Goal: Navigation & Orientation: Locate item on page

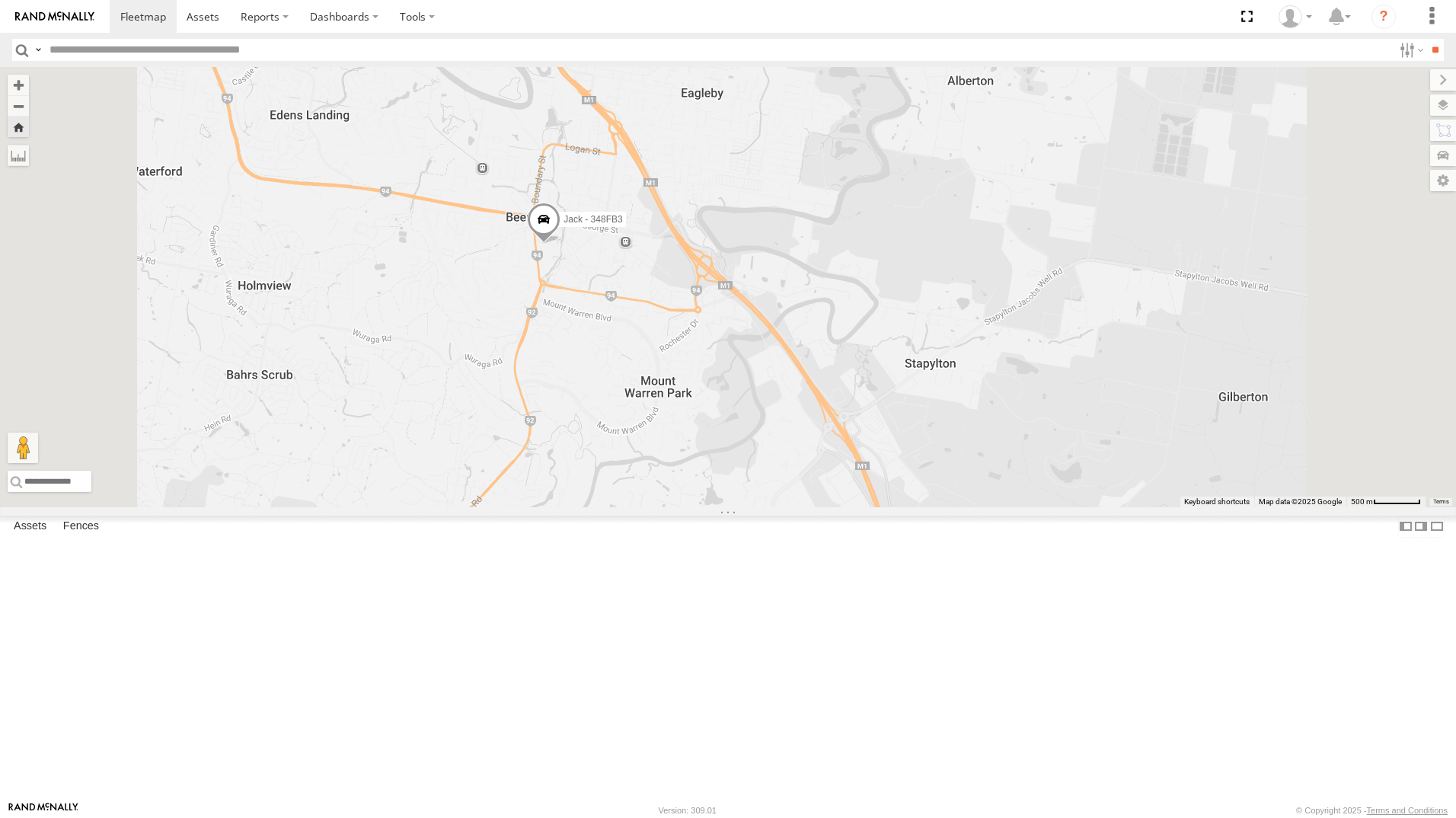
drag, startPoint x: 0, startPoint y: 0, endPoint x: 146, endPoint y: 159, distance: 215.9
click at [0, 0] on div "All Assets" at bounding box center [0, 0] width 0 height 0
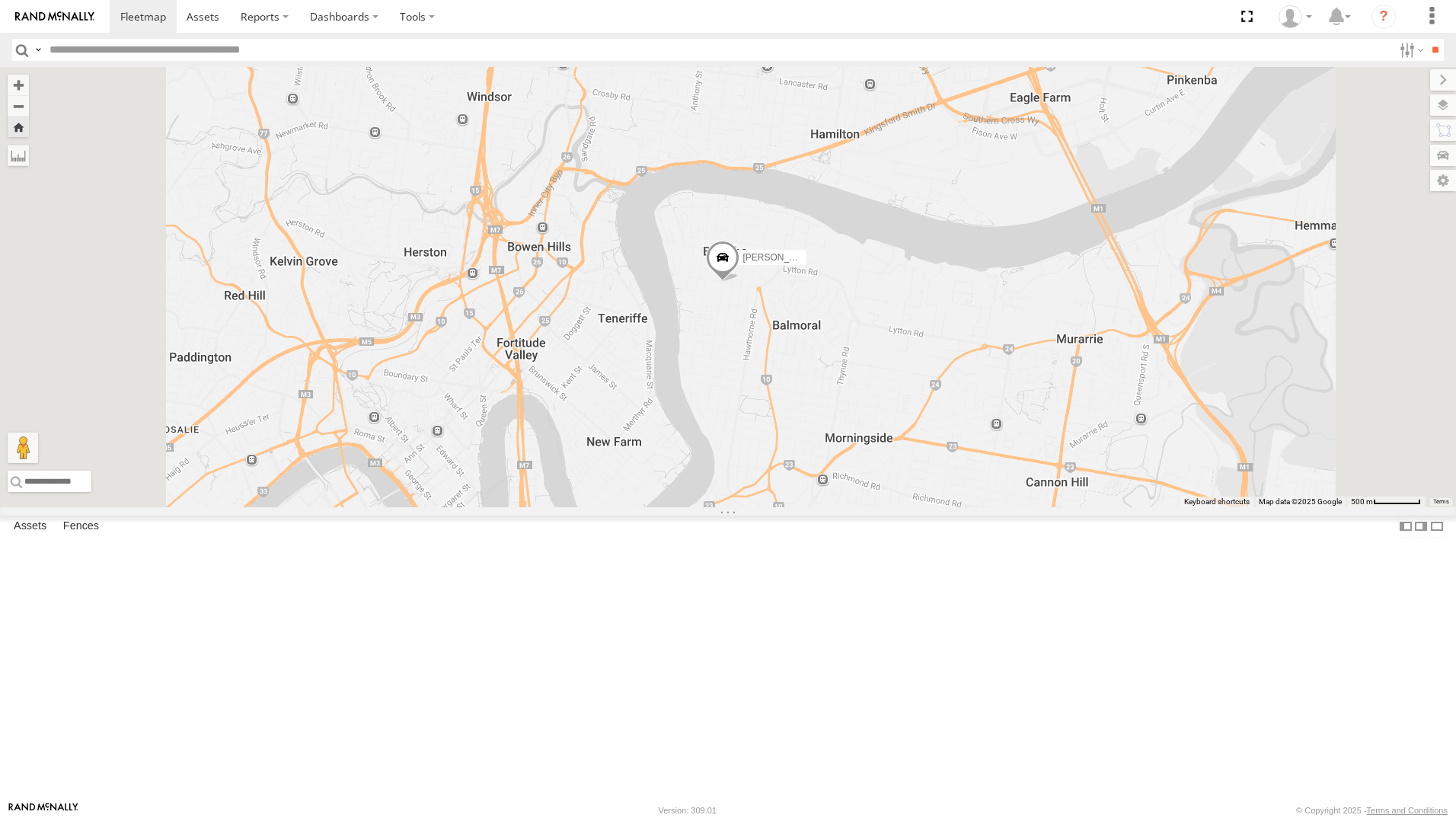
drag, startPoint x: 78, startPoint y: 345, endPoint x: 89, endPoint y: 345, distance: 11.0
click at [0, 0] on div "All Assets" at bounding box center [0, 0] width 0 height 0
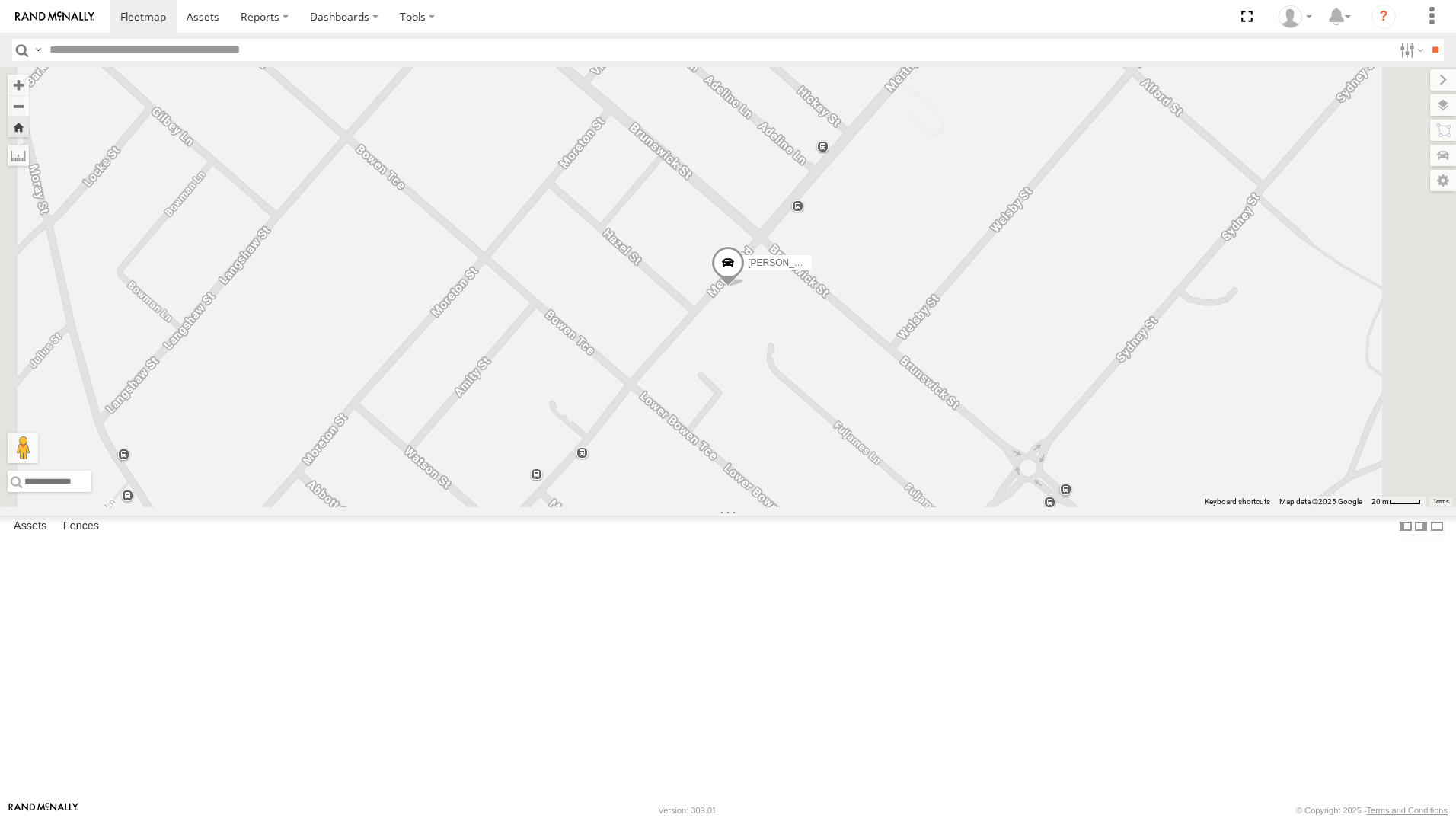
click at [745, 288] on span at bounding box center [728, 267] width 33 height 41
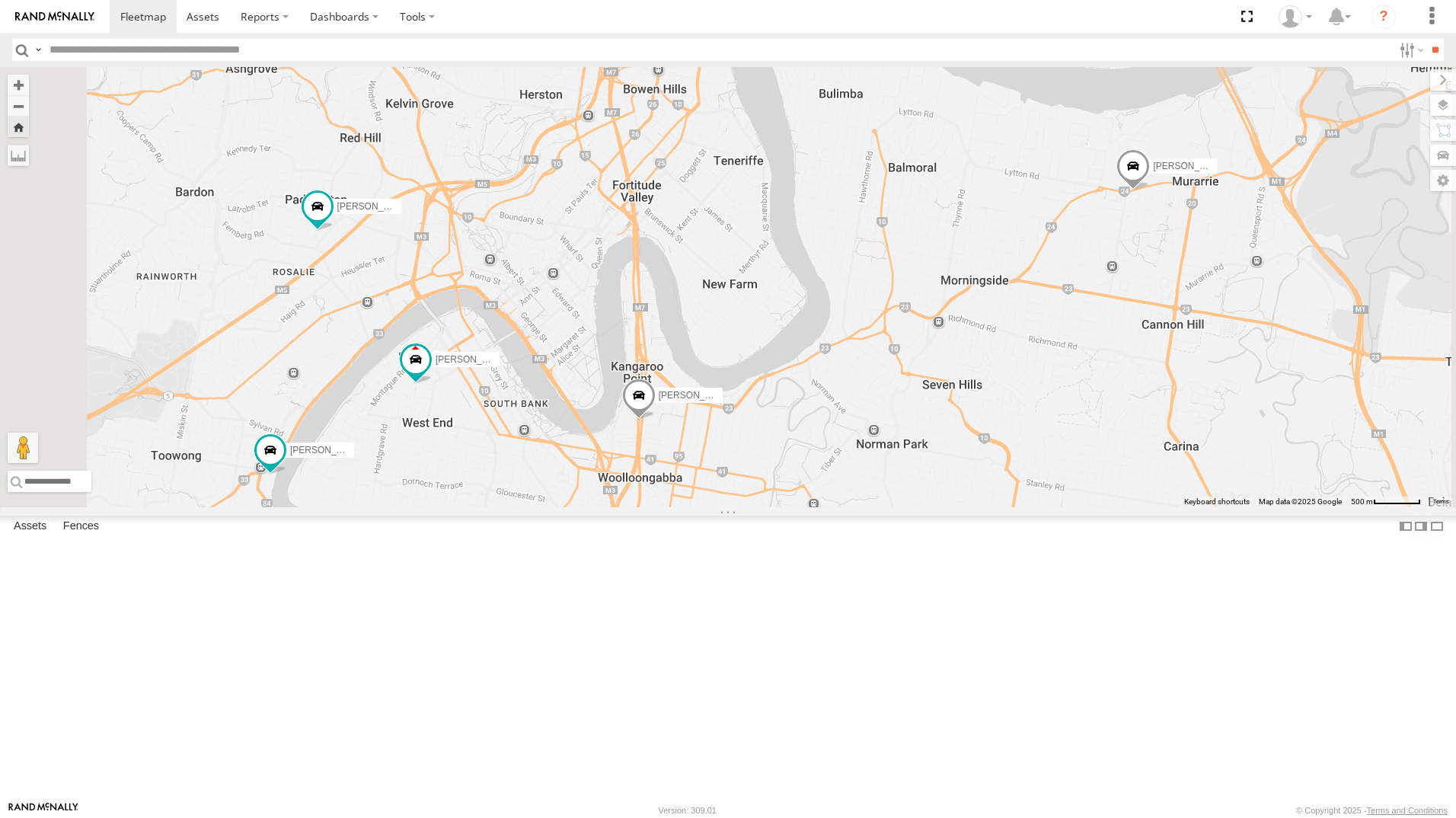
drag, startPoint x: 84, startPoint y: 334, endPoint x: 57, endPoint y: 350, distance: 31.4
click at [0, 0] on div "Jack - 348FB3" at bounding box center [0, 0] width 0 height 0
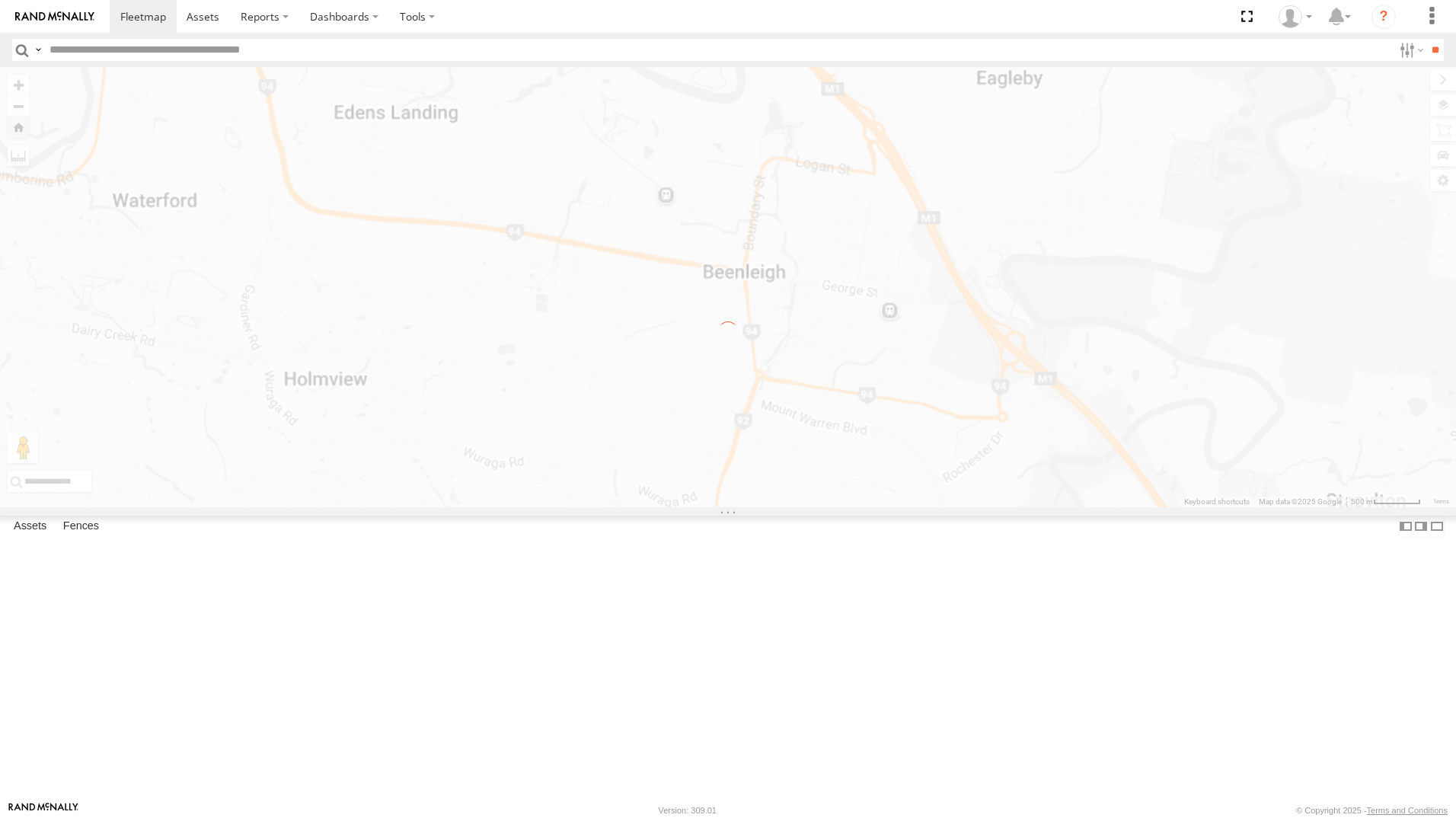
click at [982, 447] on div "← Move left → Move right ↑ Move up ↓ Move down + Zoom in - Zoom out Home Jump l…" at bounding box center [728, 287] width 1456 height 440
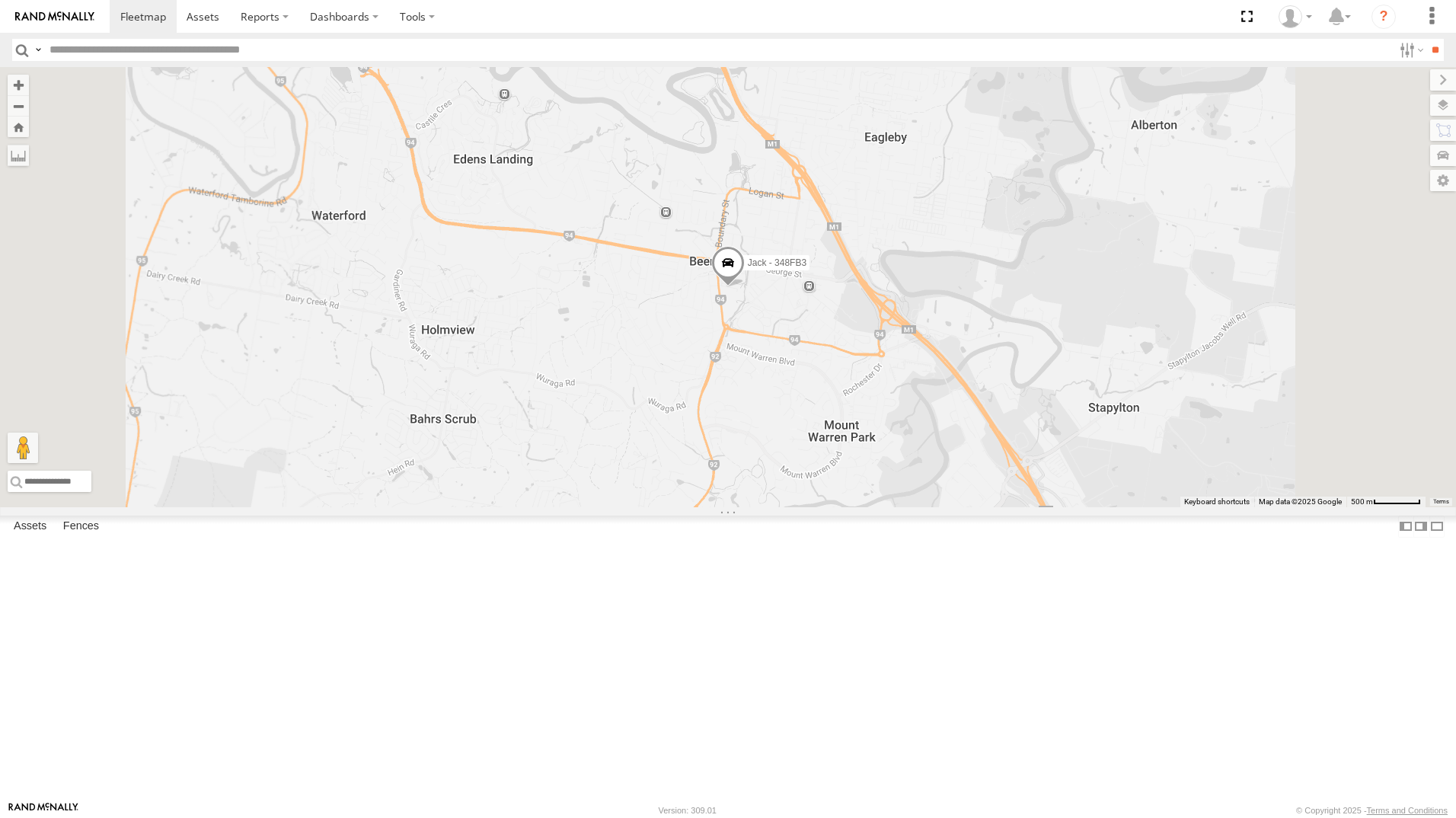
click at [745, 287] on span at bounding box center [728, 266] width 33 height 41
click at [0, 0] on div "All Assets" at bounding box center [0, 0] width 0 height 0
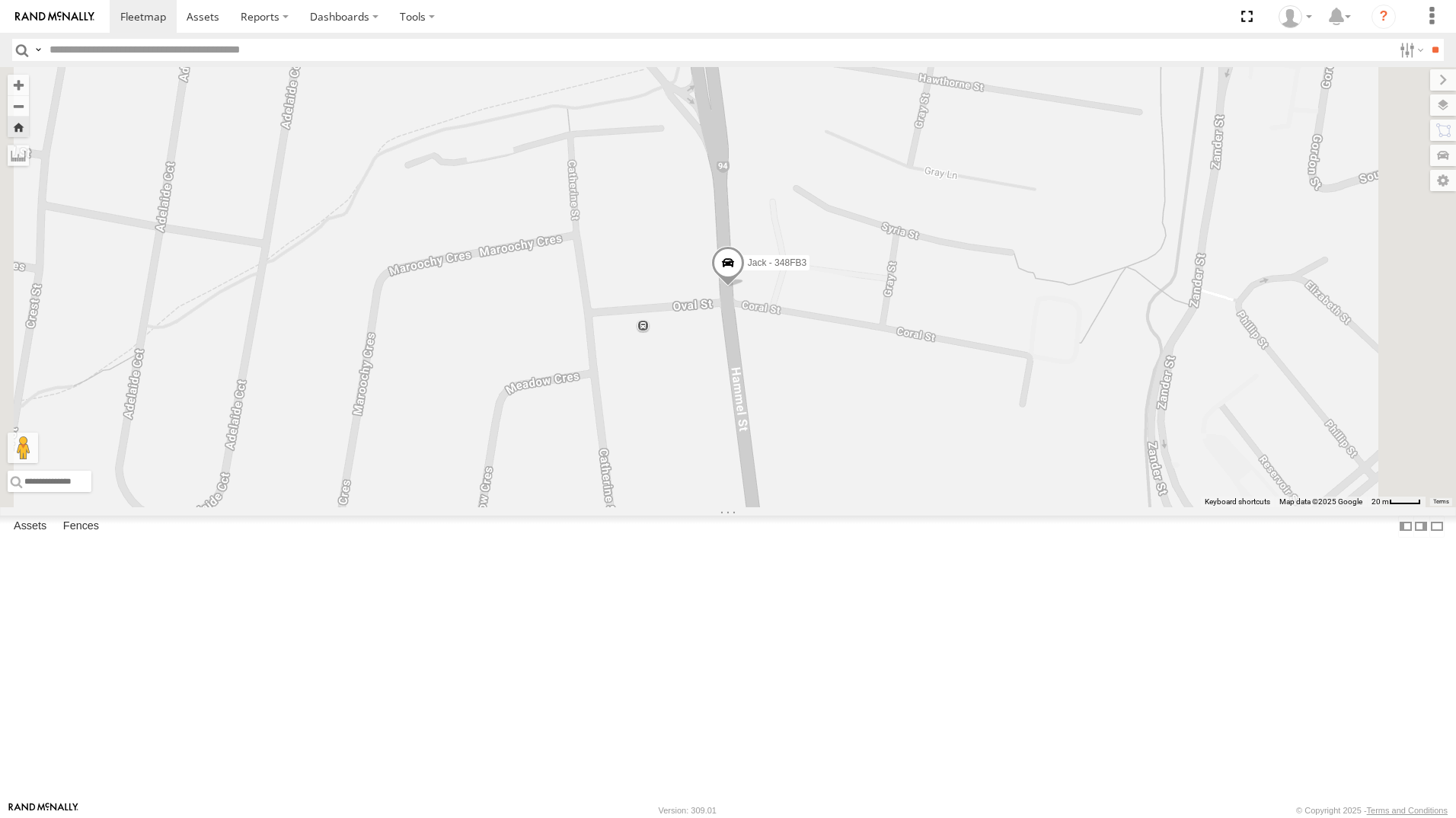
click at [745, 287] on span at bounding box center [728, 266] width 33 height 41
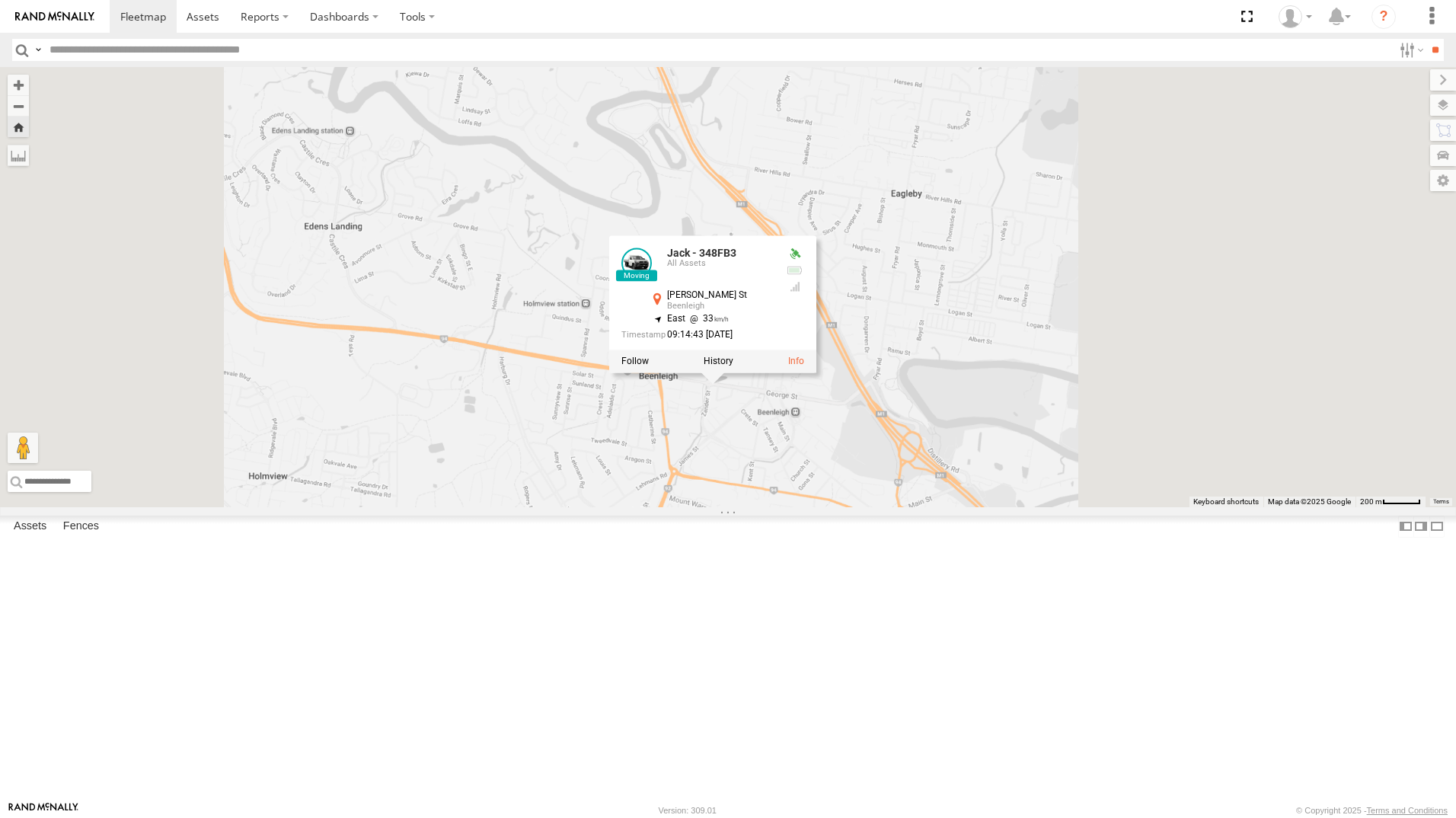
drag, startPoint x: 1043, startPoint y: 574, endPoint x: 798, endPoint y: 668, distance: 262.4
click at [835, 507] on div "Jack - 348FB3 Jack - 348FB3 All Assets [PERSON_NAME] St Beenleigh -27.71557 , 1…" at bounding box center [728, 287] width 1456 height 440
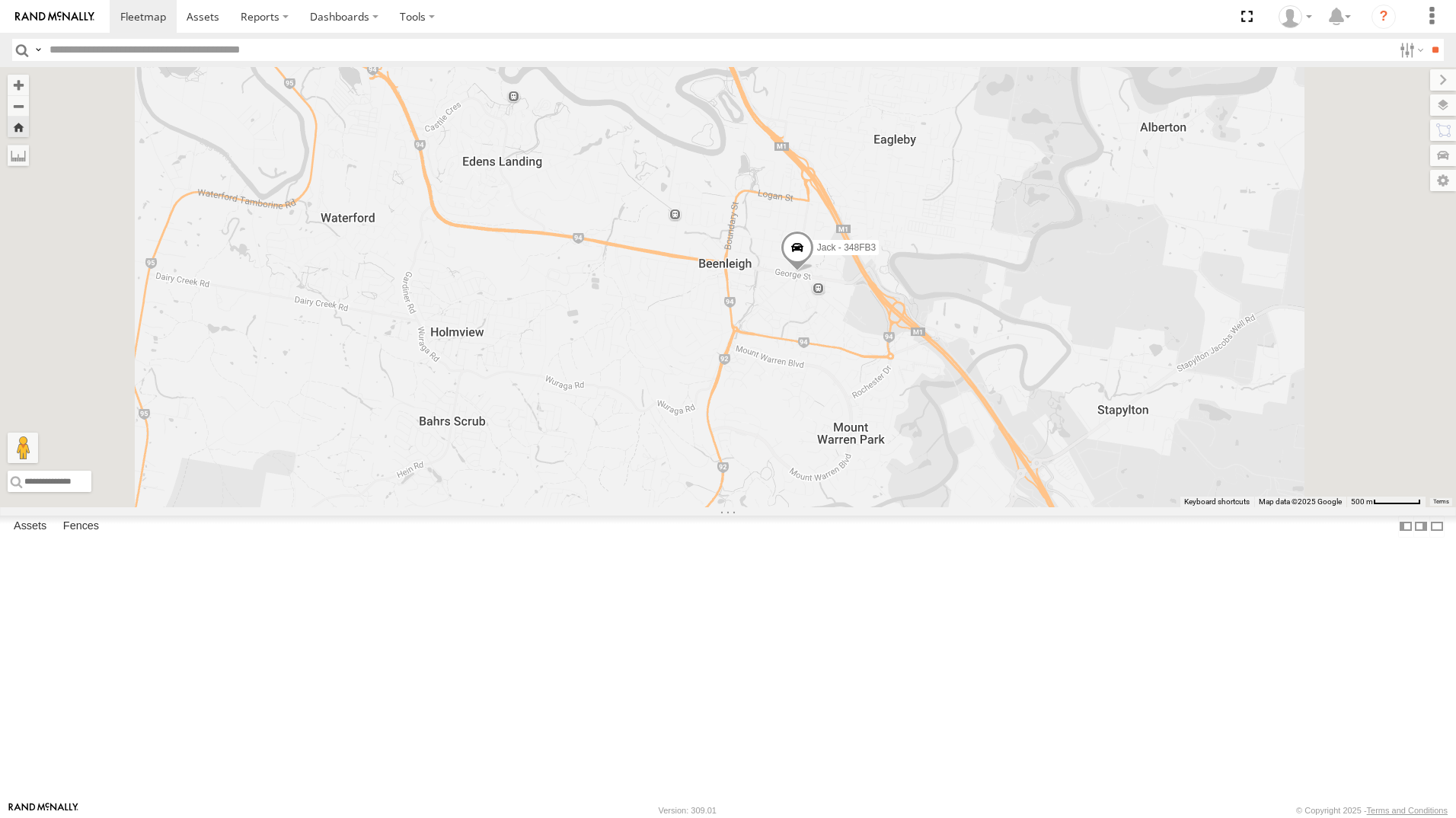
click at [814, 272] on span at bounding box center [797, 251] width 33 height 41
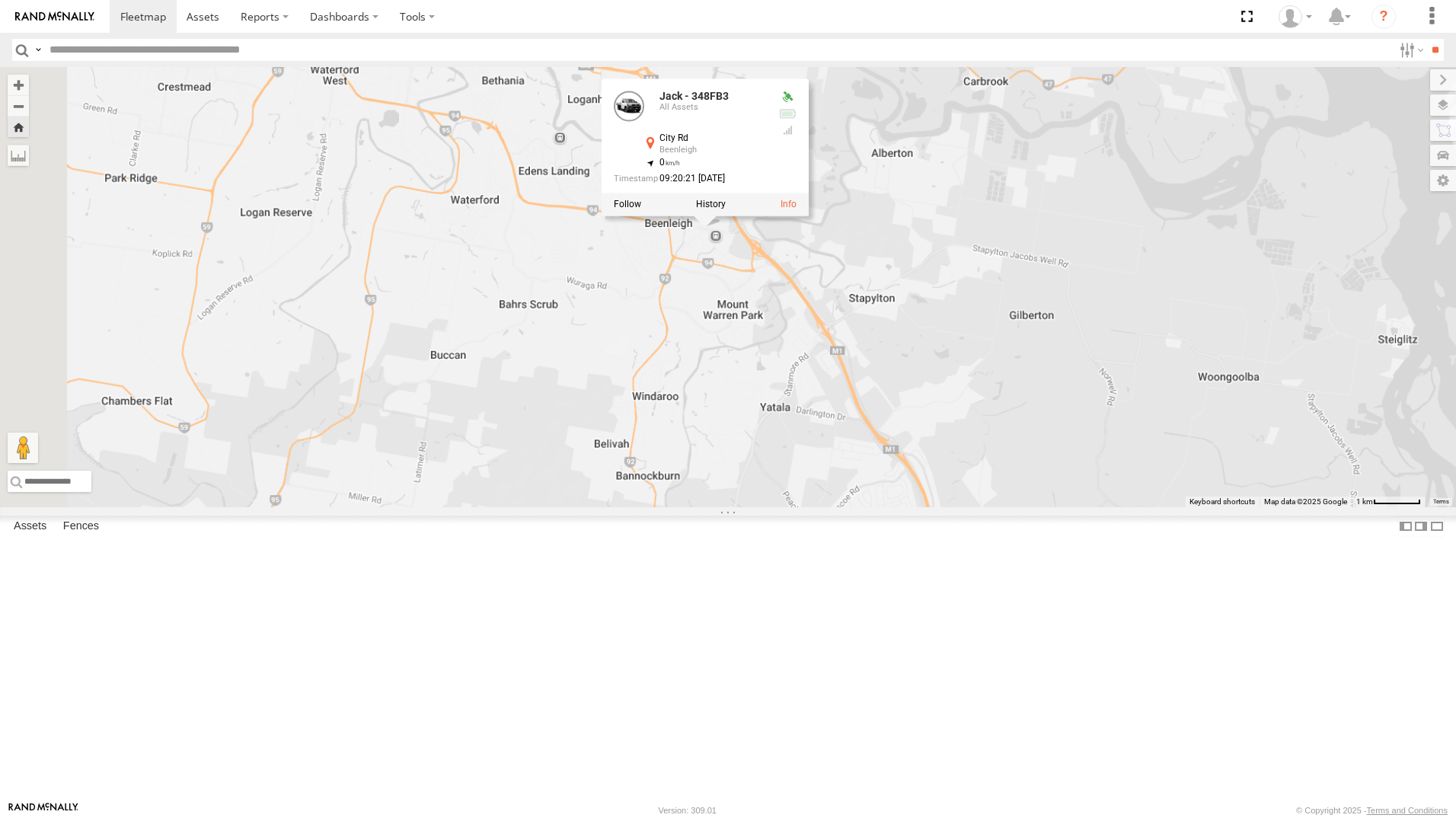
click at [740, 394] on div "Jack - 348FB3 Jack - 348FB3 All Assets City Rd Beenleigh -27.71581 , 153.2021 0…" at bounding box center [728, 287] width 1456 height 440
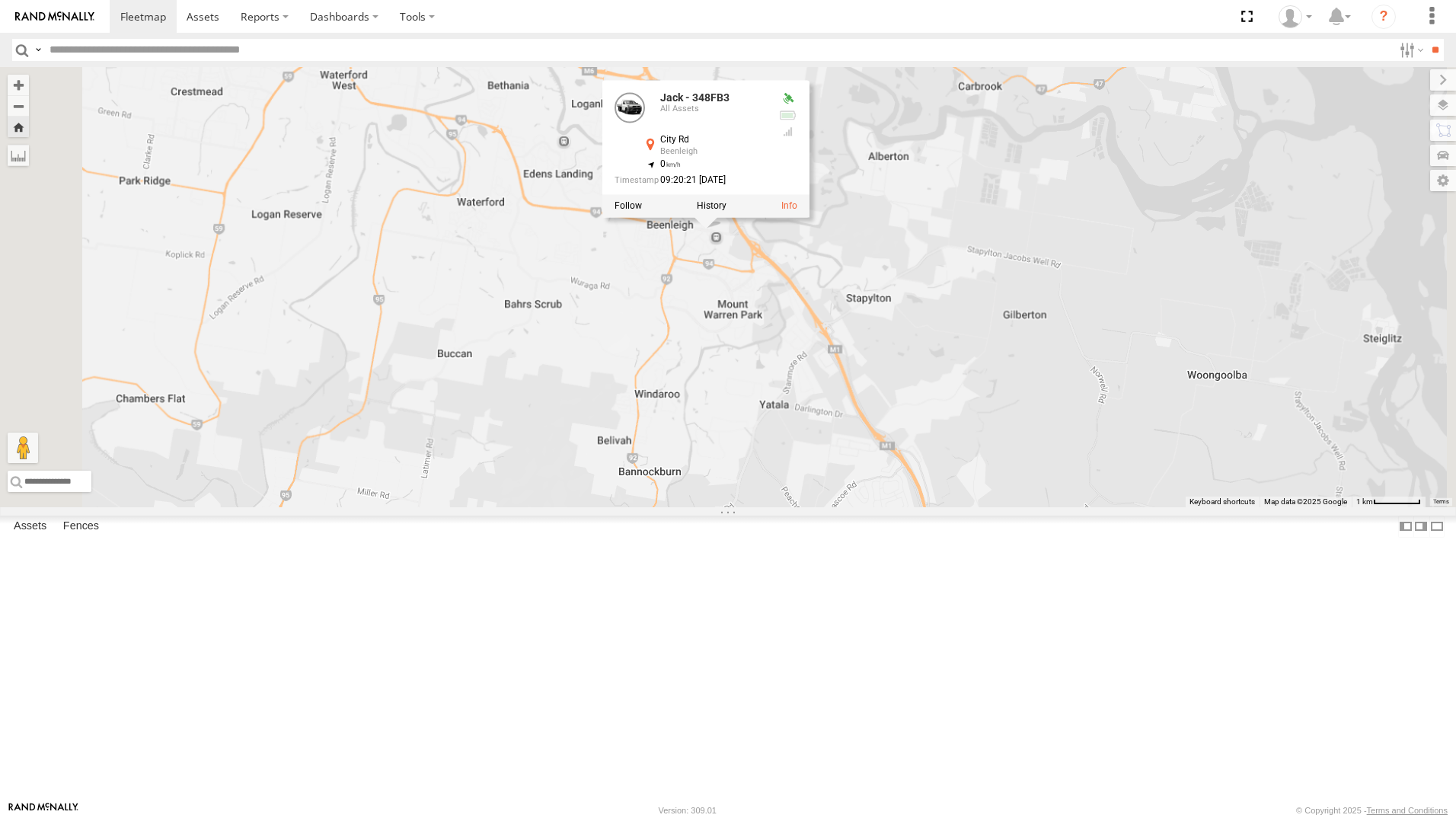
drag, startPoint x: 794, startPoint y: 410, endPoint x: 803, endPoint y: 404, distance: 10.8
click at [795, 410] on div "Jack - 348FB3 Jack - 348FB3 All Assets City Rd Beenleigh -27.71581 , 153.2021 0…" at bounding box center [728, 287] width 1456 height 440
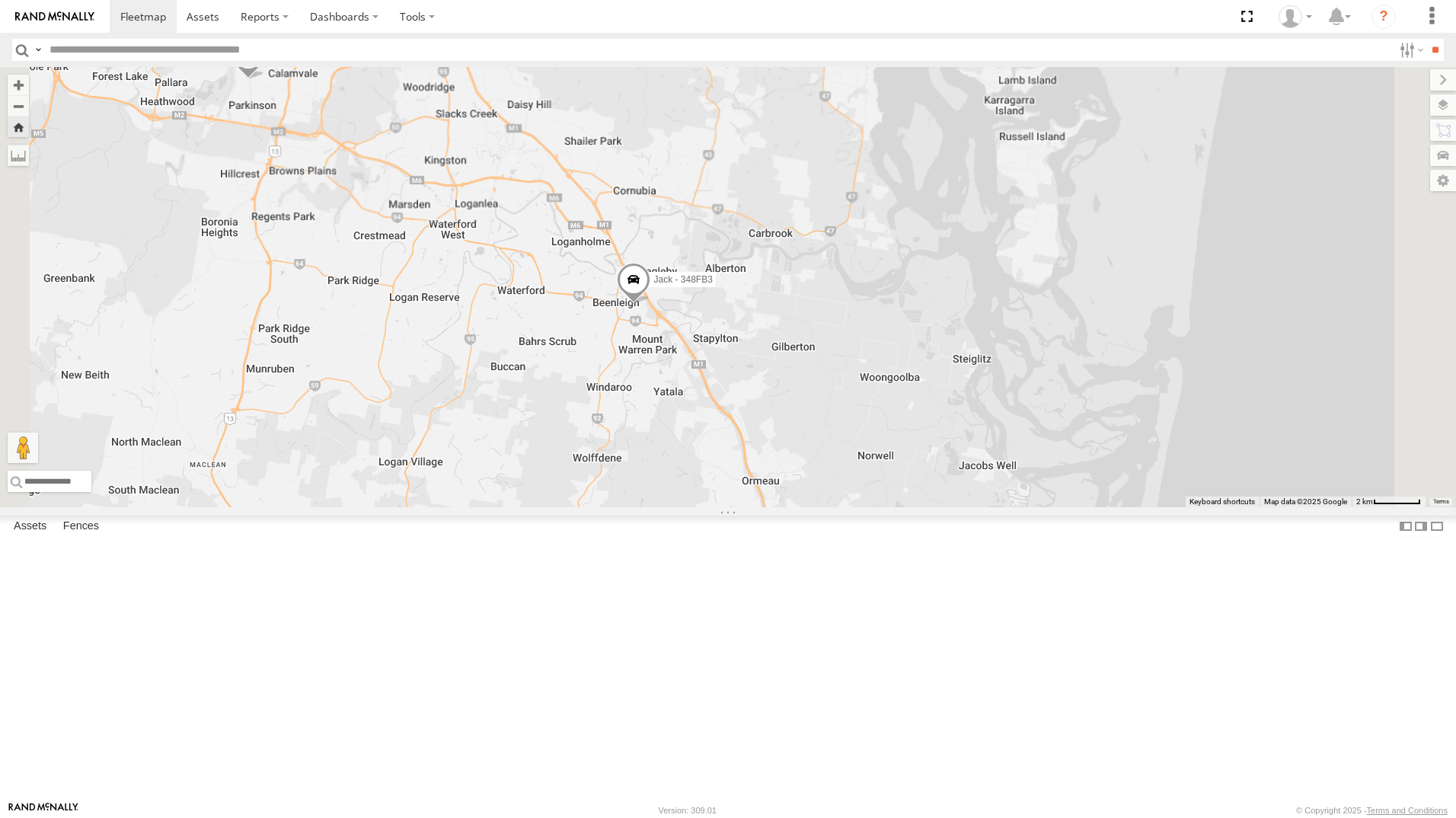
drag, startPoint x: 679, startPoint y: 289, endPoint x: 672, endPoint y: 337, distance: 48.5
click at [672, 337] on div "Jack - 348FB3 [PERSON_NAME] 019IP4 - Hilux" at bounding box center [728, 287] width 1456 height 440
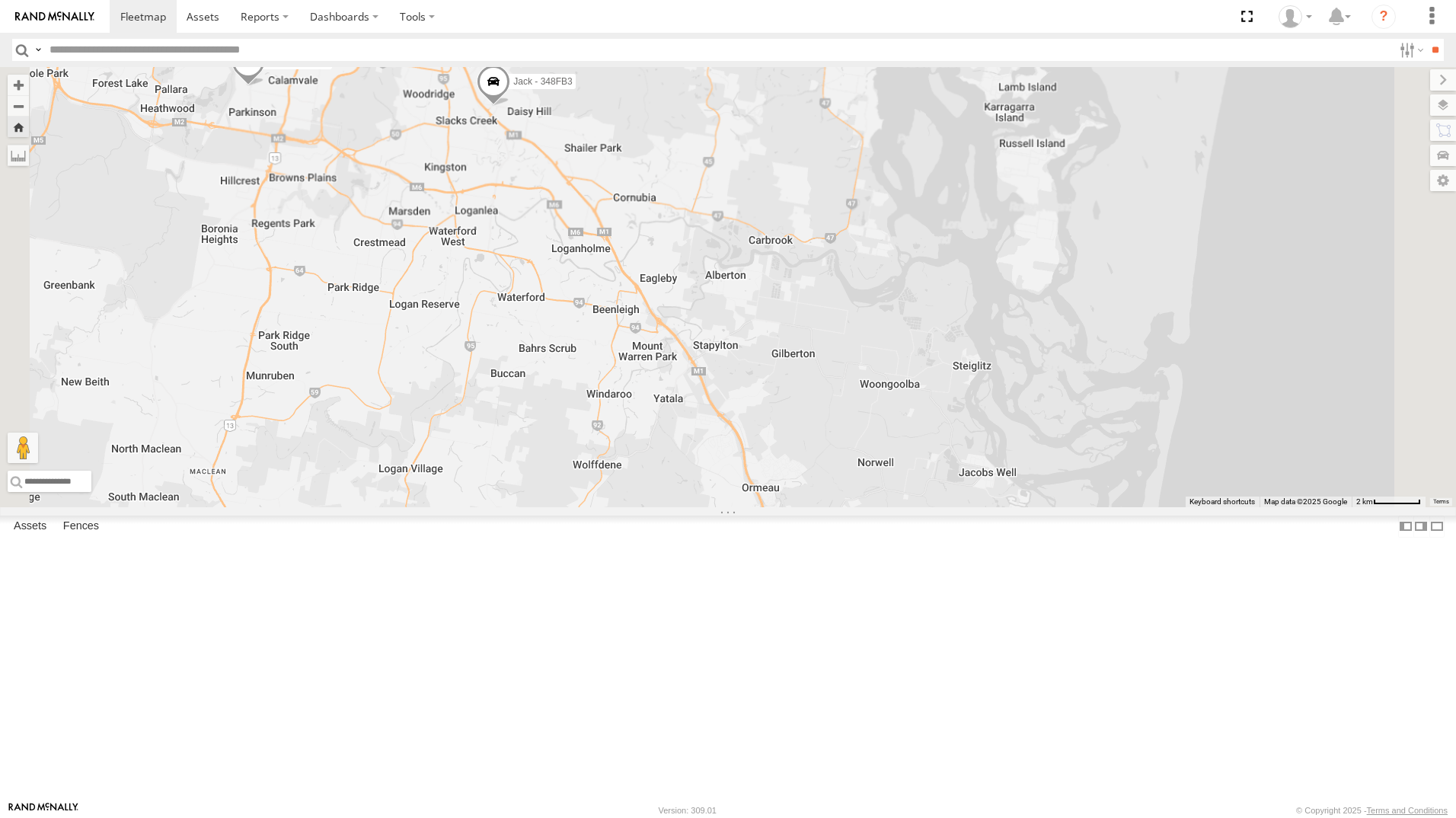
drag, startPoint x: 110, startPoint y: 188, endPoint x: 120, endPoint y: 188, distance: 10.0
click at [0, 0] on div "All Assets" at bounding box center [0, 0] width 0 height 0
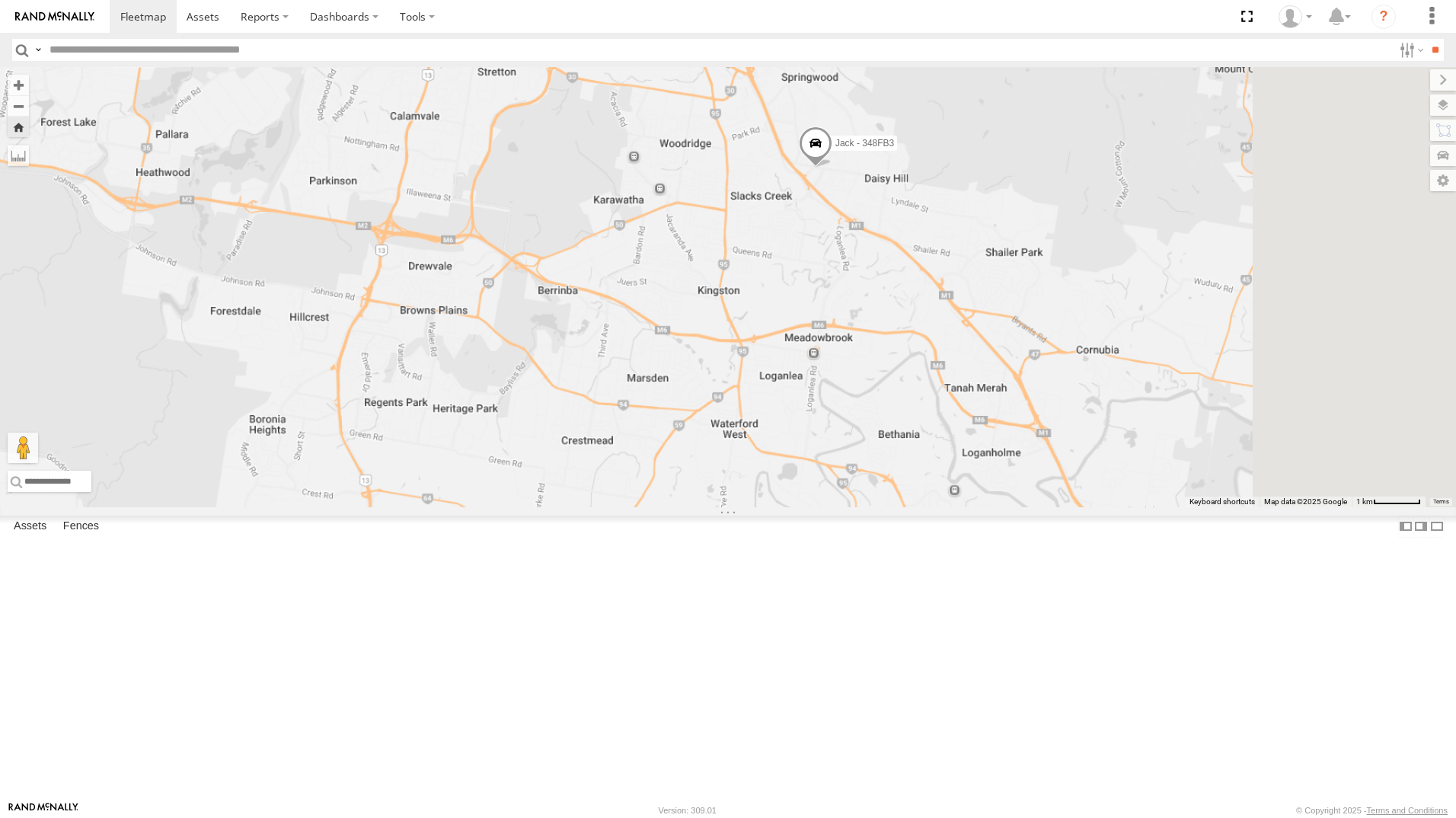
drag, startPoint x: 1169, startPoint y: 394, endPoint x: 925, endPoint y: 350, distance: 247.9
click at [923, 352] on div "Jack - 348FB3" at bounding box center [728, 287] width 1456 height 440
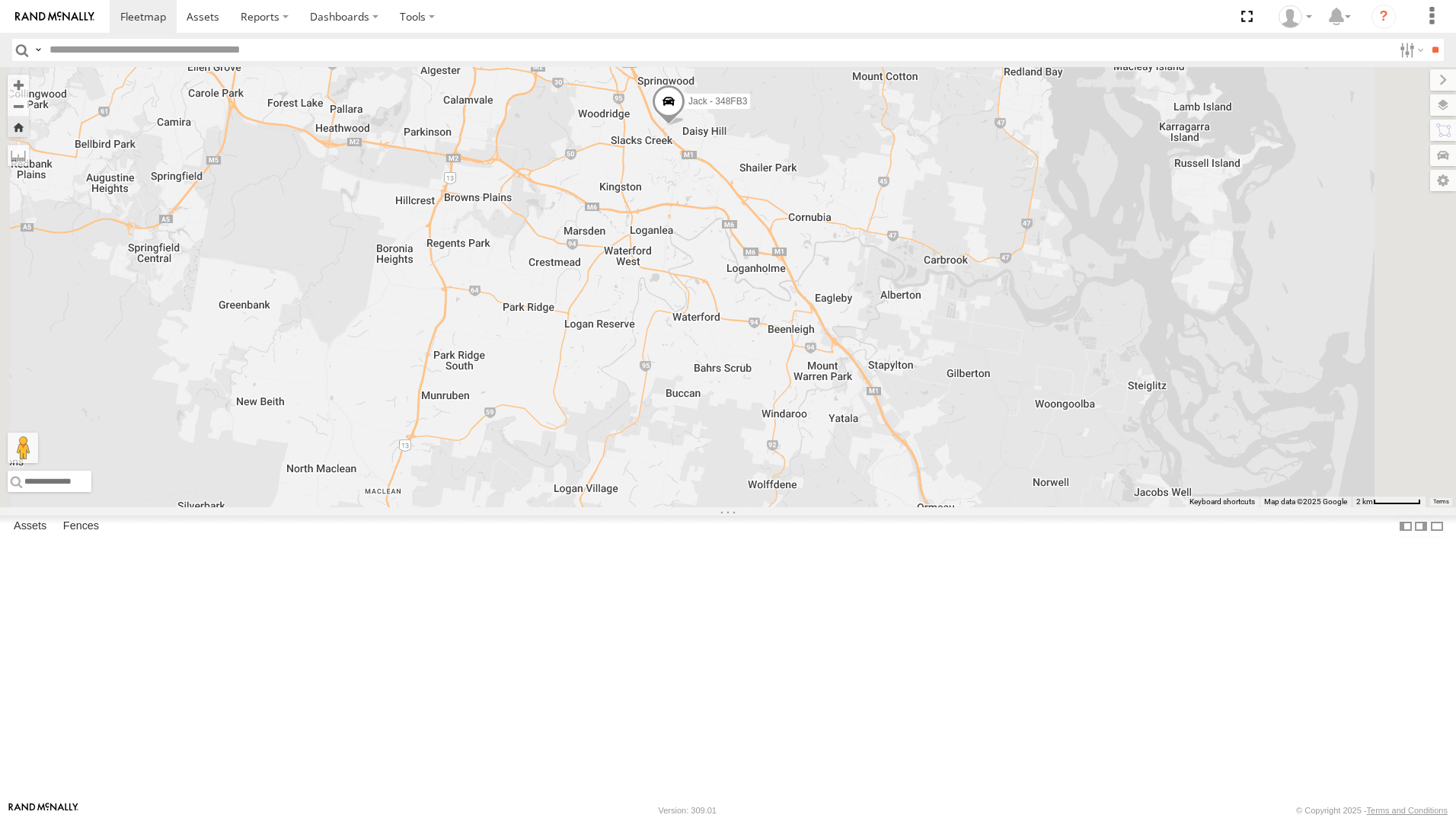
drag, startPoint x: 983, startPoint y: 432, endPoint x: 954, endPoint y: 409, distance: 37.0
click at [954, 409] on div "Jack - 348FB3" at bounding box center [728, 287] width 1456 height 440
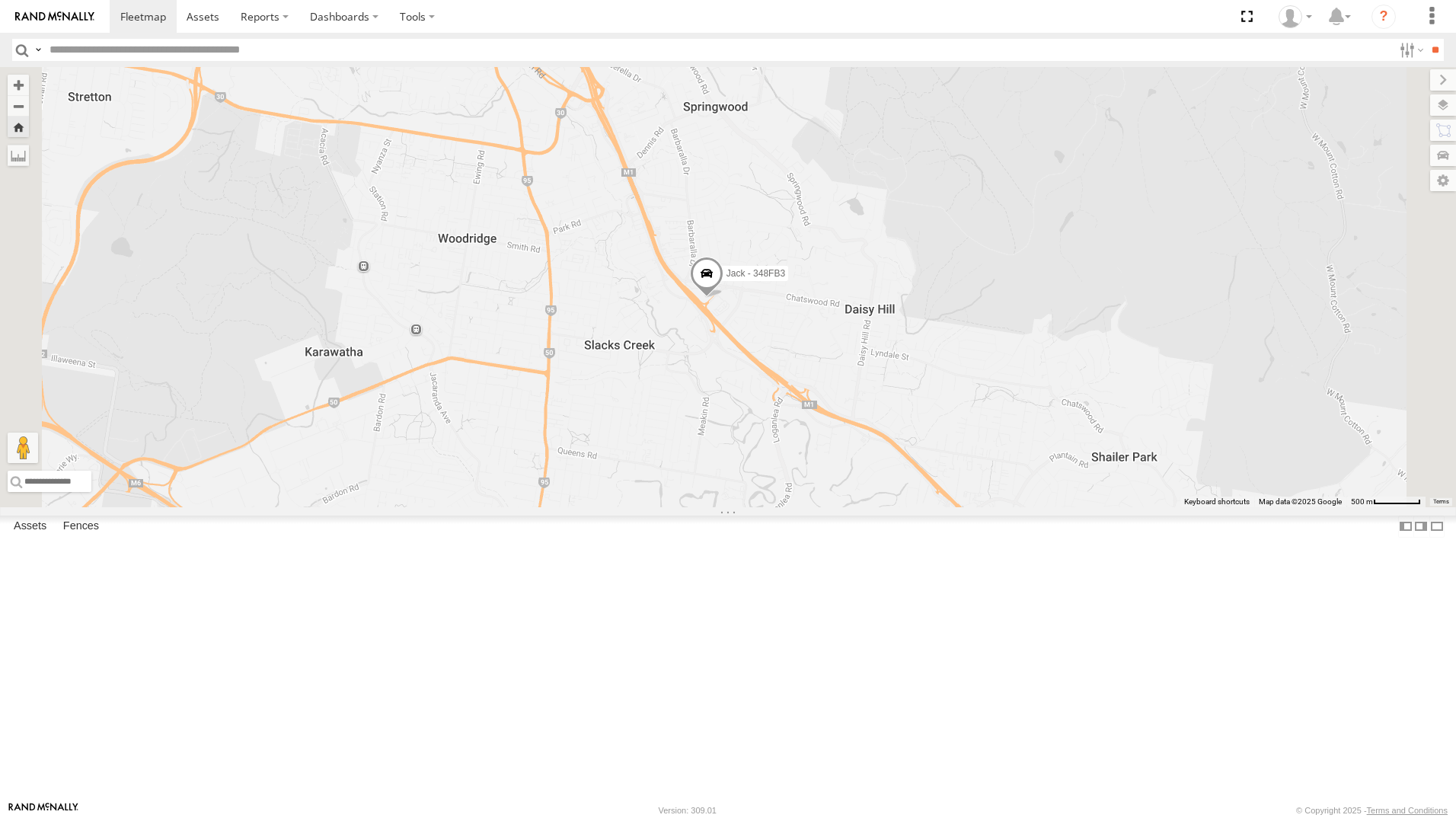
click at [0, 0] on div "[PERSON_NAME] - 347FB3" at bounding box center [0, 0] width 0 height 0
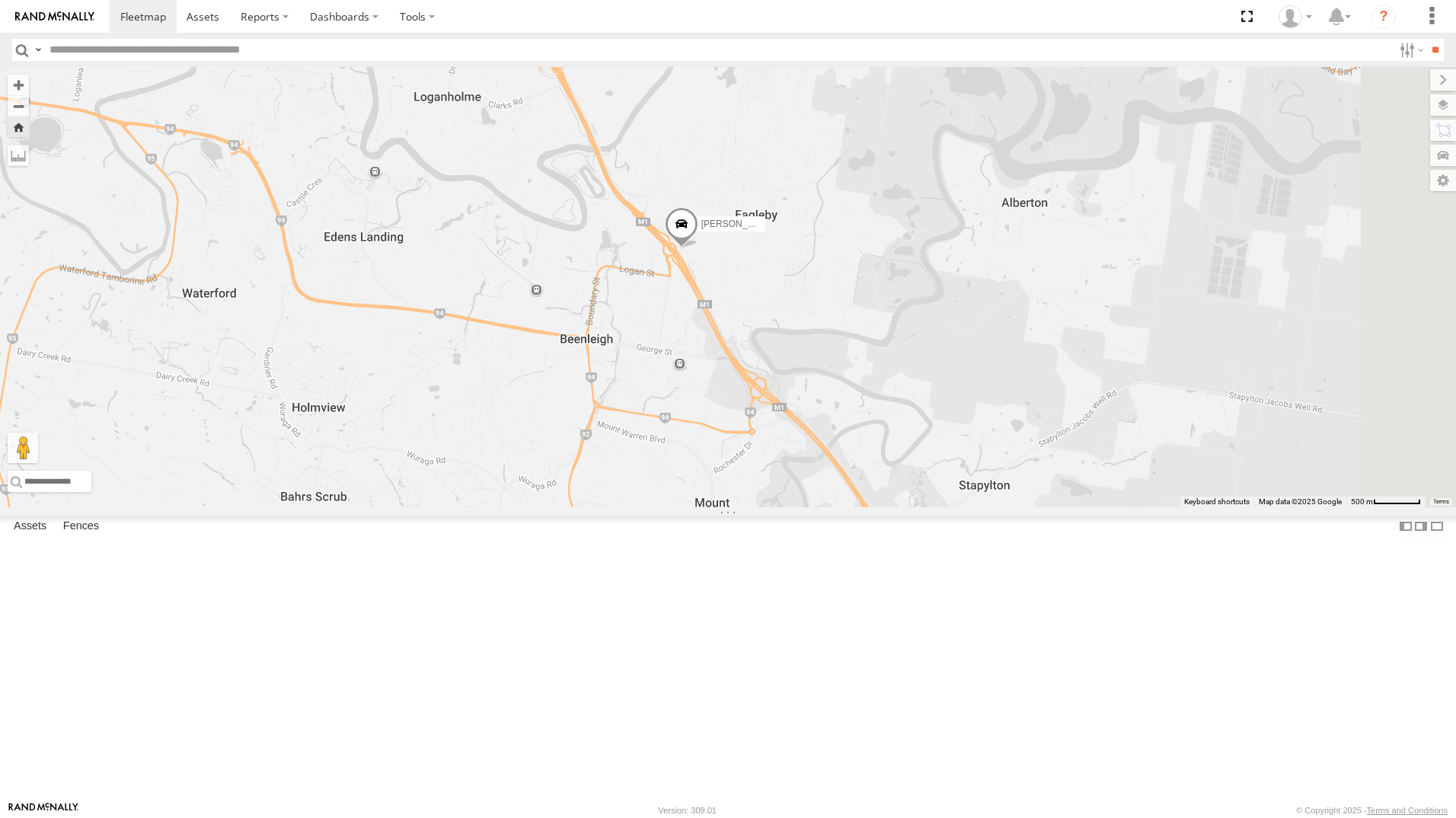
drag, startPoint x: 1079, startPoint y: 463, endPoint x: 950, endPoint y: 472, distance: 129.3
click at [950, 472] on div "[PERSON_NAME] - 347FB3" at bounding box center [728, 287] width 1456 height 440
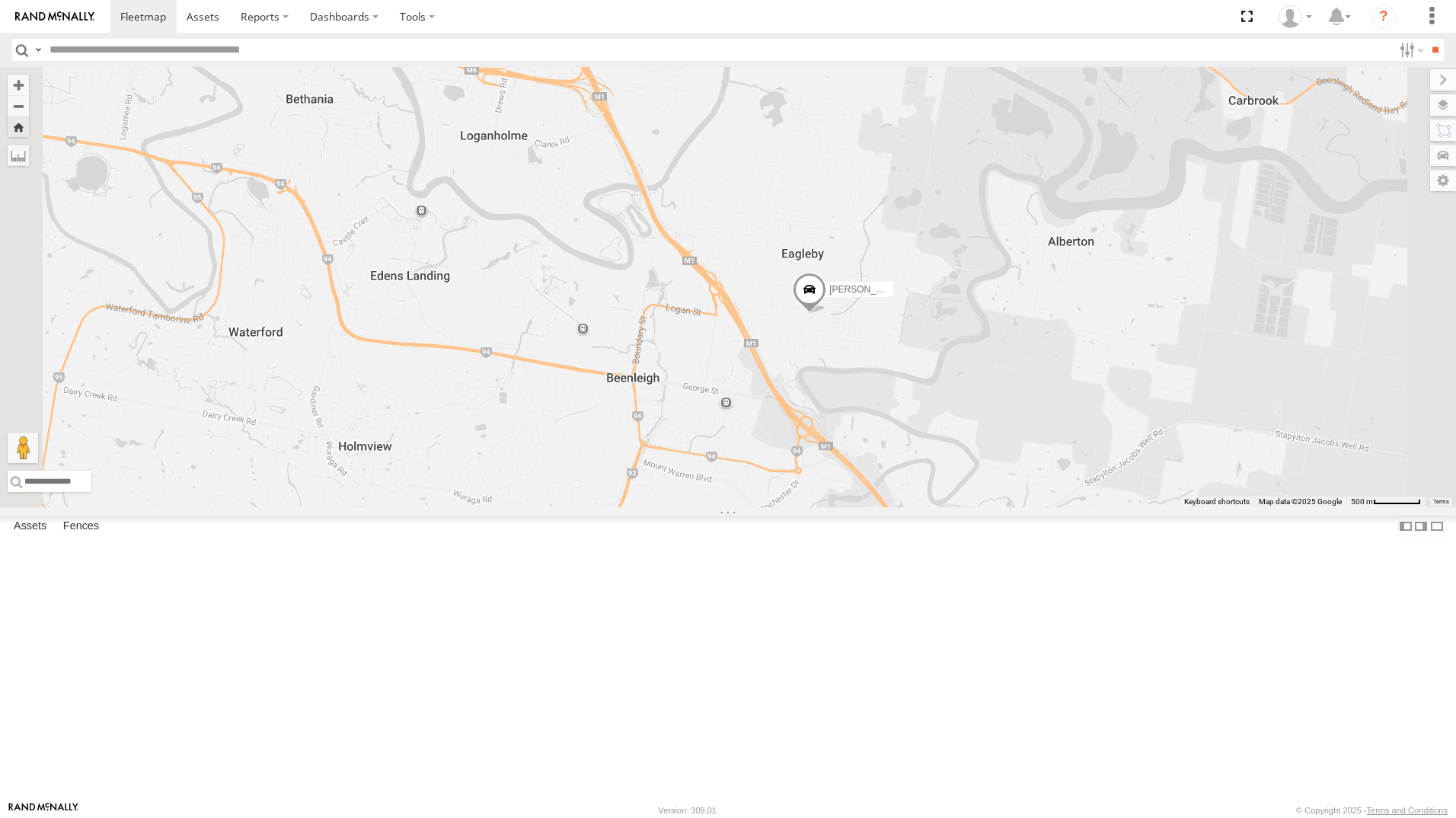
click at [0, 0] on div "[PERSON_NAME]" at bounding box center [0, 0] width 0 height 0
